Goal: Information Seeking & Learning: Learn about a topic

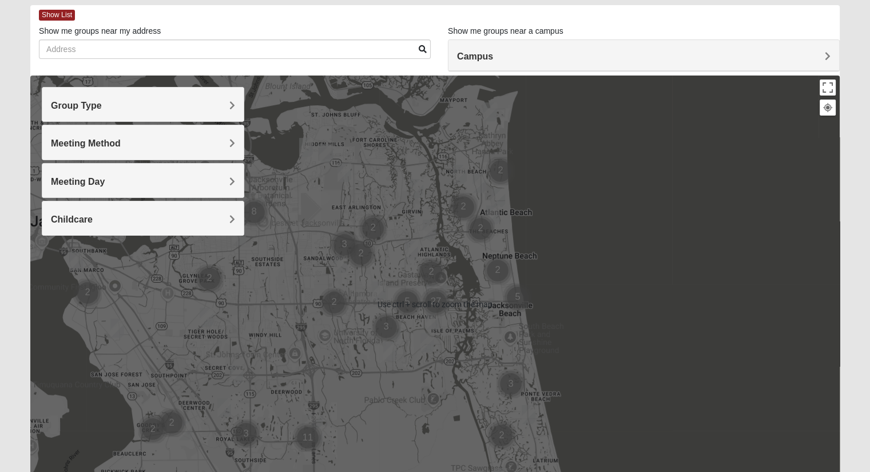
scroll to position [57, 0]
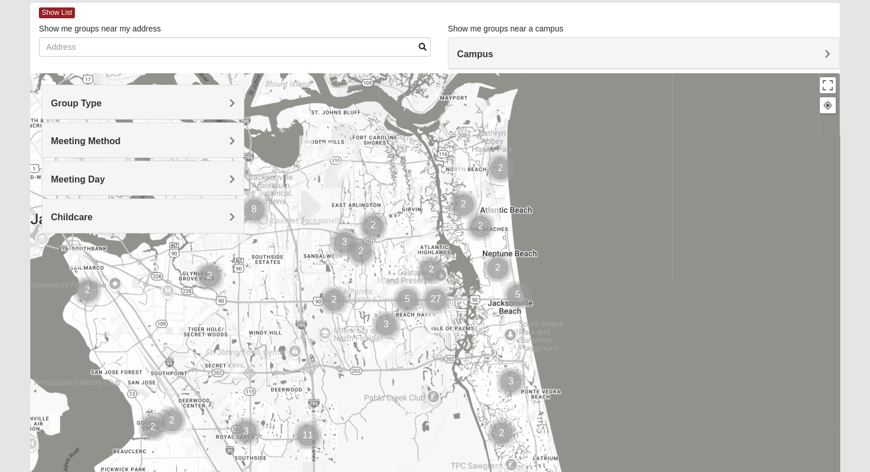
click at [102, 104] on span "Group Type" at bounding box center [76, 103] width 51 height 10
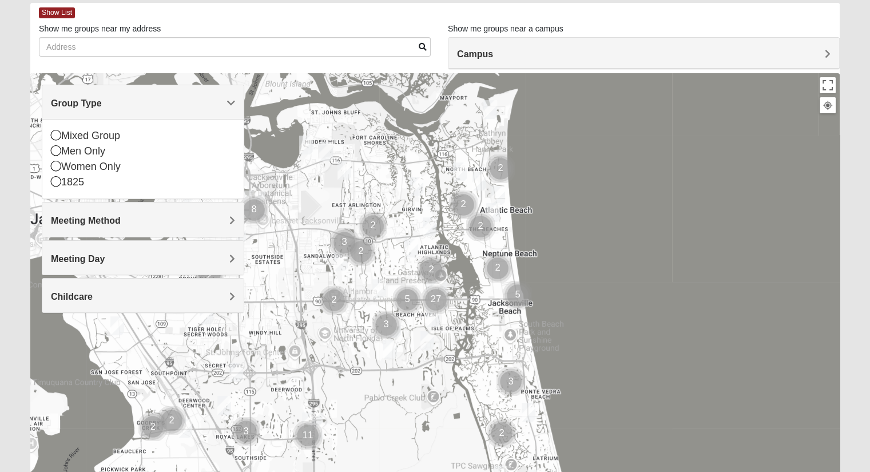
click at [56, 168] on icon at bounding box center [56, 166] width 10 height 10
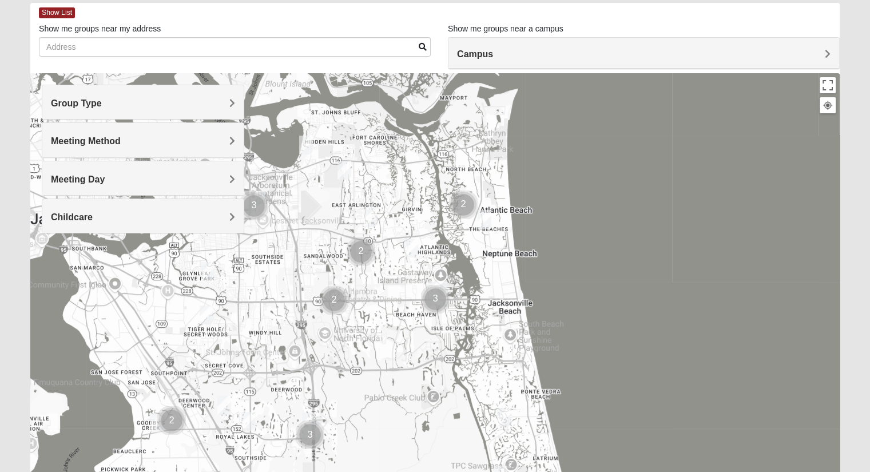
click at [121, 140] on span "Meeting Method" at bounding box center [86, 141] width 70 height 10
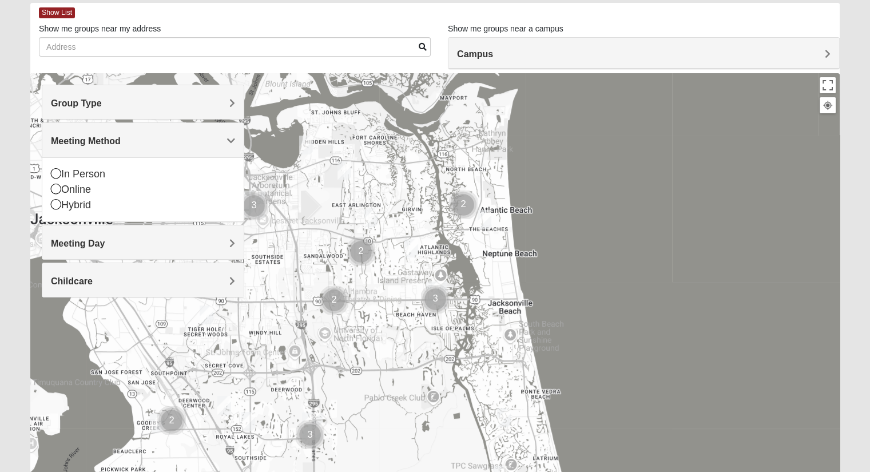
click at [105, 242] on span "Meeting Day" at bounding box center [78, 244] width 54 height 10
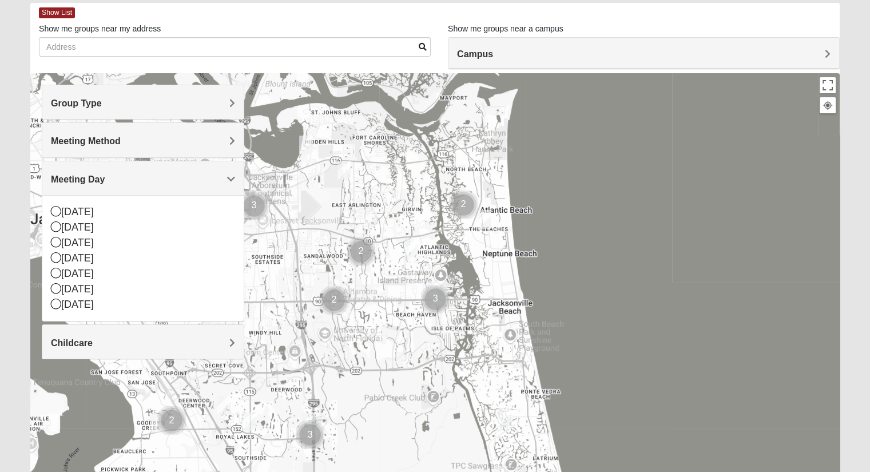
click at [121, 143] on span "Meeting Method" at bounding box center [86, 141] width 70 height 10
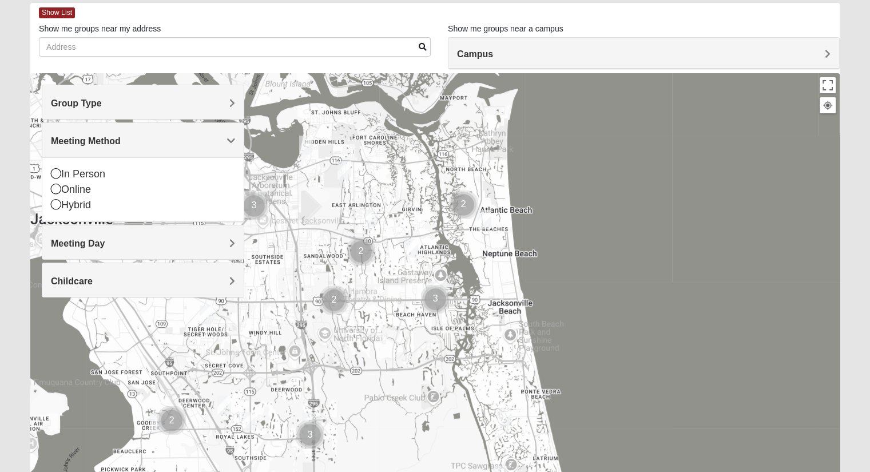
drag, startPoint x: 55, startPoint y: 175, endPoint x: 65, endPoint y: 181, distance: 11.3
click at [55, 175] on icon at bounding box center [56, 173] width 10 height 10
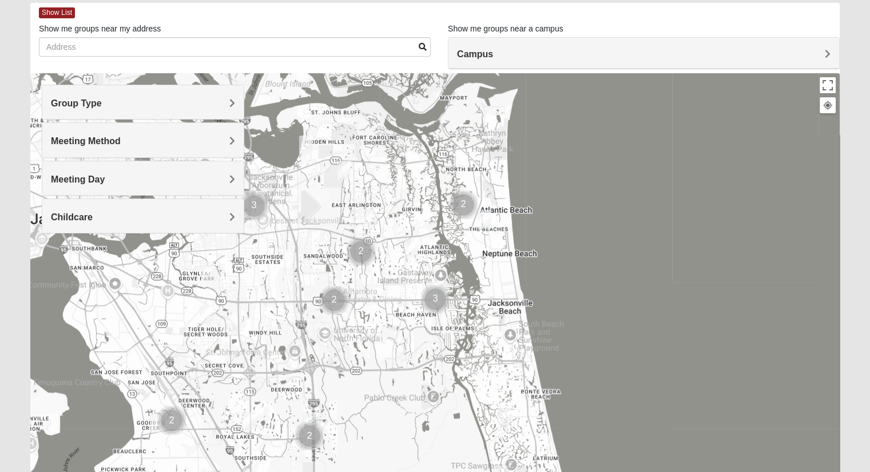
click at [105, 181] on span "Meeting Day" at bounding box center [78, 180] width 54 height 10
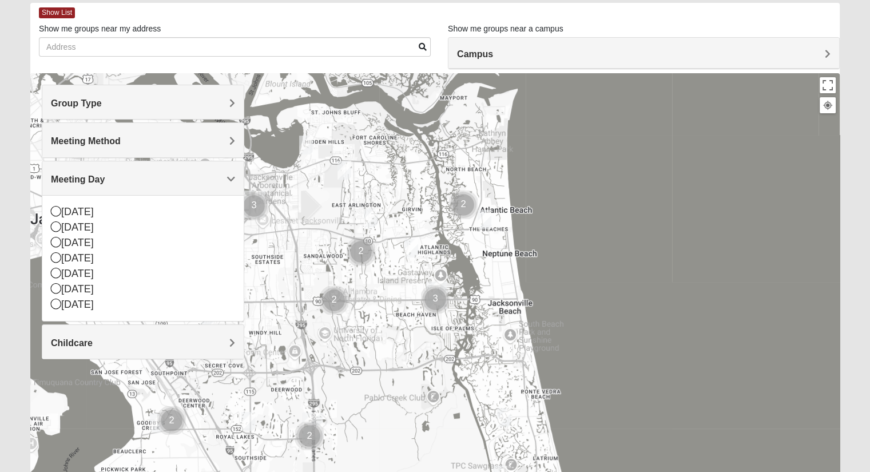
click at [57, 230] on icon at bounding box center [56, 226] width 10 height 10
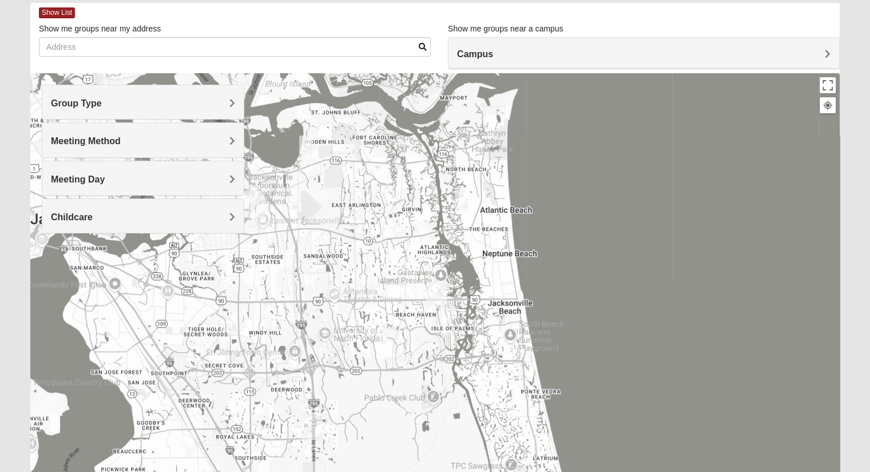
click at [228, 179] on h4 "Meeting Day" at bounding box center [143, 179] width 184 height 11
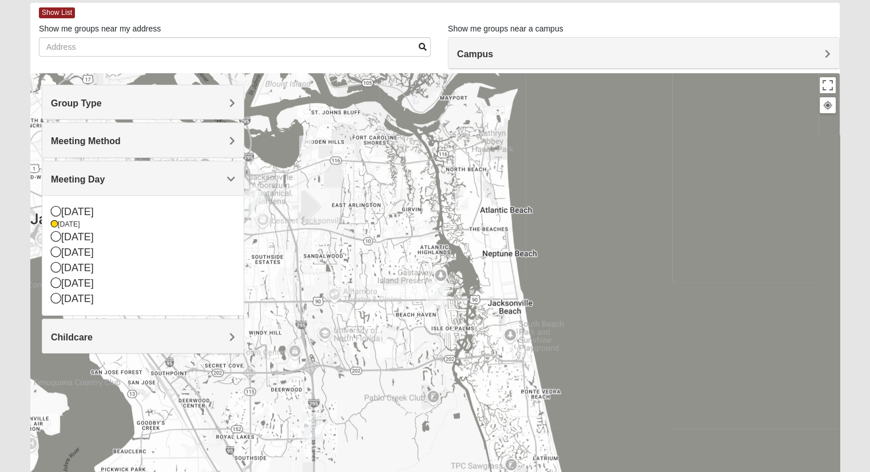
click at [54, 240] on icon at bounding box center [56, 236] width 10 height 10
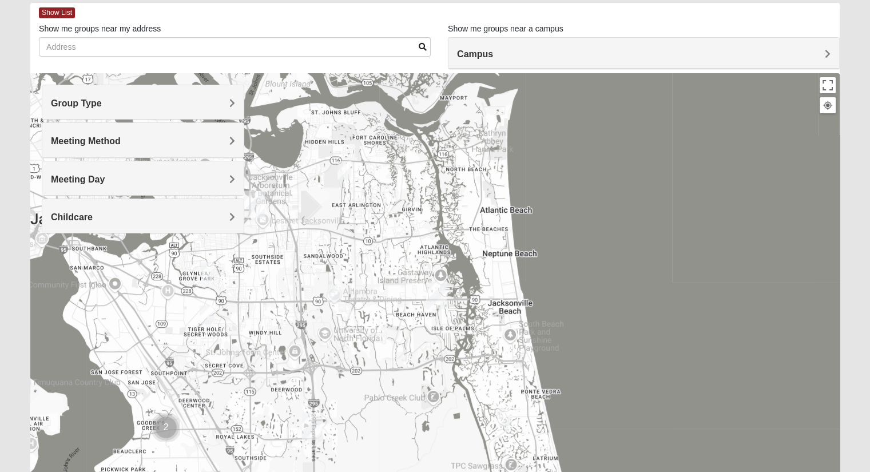
click at [506, 417] on img "Womens Paul 32082" at bounding box center [504, 417] width 23 height 28
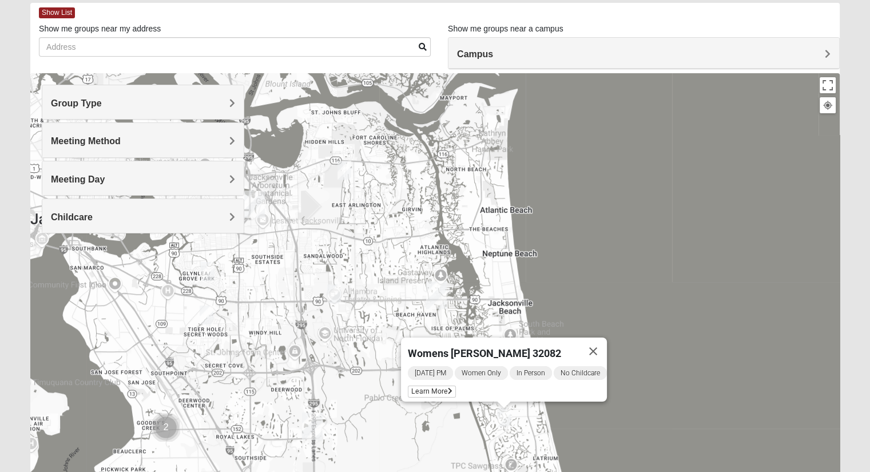
click at [442, 386] on span "Learn More" at bounding box center [432, 392] width 48 height 12
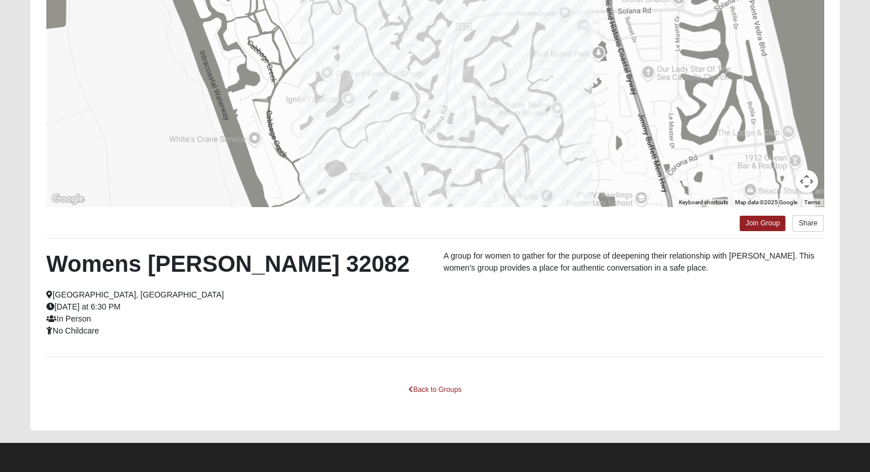
scroll to position [128, 0]
